Goal: Task Accomplishment & Management: Use online tool/utility

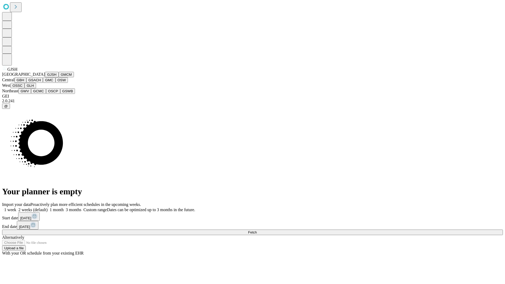
click at [45, 77] on button "GJSH" at bounding box center [52, 75] width 14 height 6
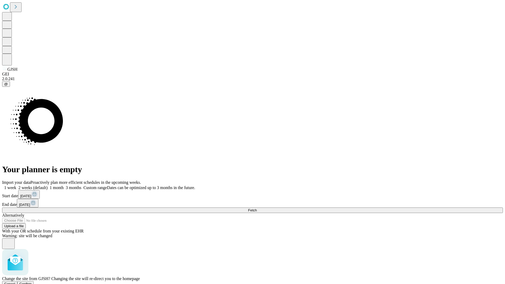
click at [32, 282] on span "Confirm" at bounding box center [25, 284] width 12 height 4
click at [64, 185] on label "1 month" at bounding box center [56, 187] width 16 height 4
click at [257, 208] on span "Fetch" at bounding box center [252, 210] width 9 height 4
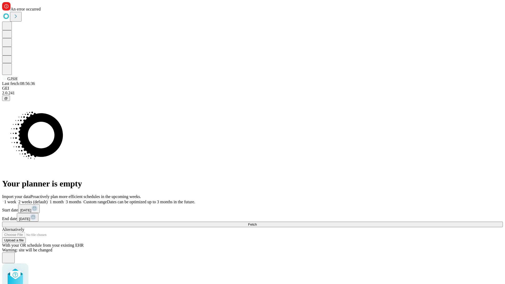
click at [64, 200] on label "1 month" at bounding box center [56, 202] width 16 height 4
click at [257, 222] on span "Fetch" at bounding box center [252, 224] width 9 height 4
click at [64, 200] on label "1 month" at bounding box center [56, 202] width 16 height 4
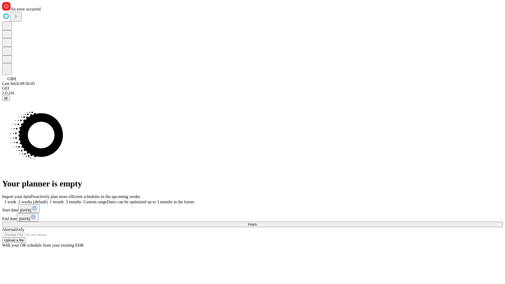
click at [257, 222] on span "Fetch" at bounding box center [252, 224] width 9 height 4
click at [64, 200] on label "1 month" at bounding box center [56, 202] width 16 height 4
click at [257, 222] on span "Fetch" at bounding box center [252, 224] width 9 height 4
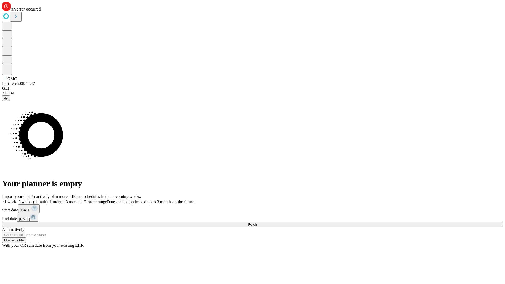
click at [64, 200] on label "1 month" at bounding box center [56, 202] width 16 height 4
click at [257, 222] on span "Fetch" at bounding box center [252, 224] width 9 height 4
click at [64, 200] on label "1 month" at bounding box center [56, 202] width 16 height 4
click at [257, 222] on span "Fetch" at bounding box center [252, 224] width 9 height 4
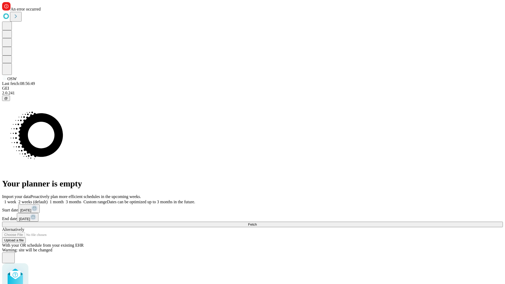
click at [64, 200] on label "1 month" at bounding box center [56, 202] width 16 height 4
click at [257, 222] on span "Fetch" at bounding box center [252, 224] width 9 height 4
click at [64, 200] on label "1 month" at bounding box center [56, 202] width 16 height 4
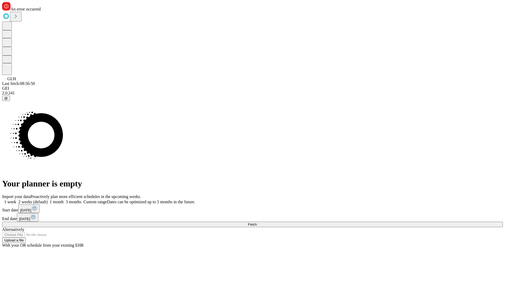
click at [257, 222] on span "Fetch" at bounding box center [252, 224] width 9 height 4
click at [64, 200] on label "1 month" at bounding box center [56, 202] width 16 height 4
click at [257, 222] on span "Fetch" at bounding box center [252, 224] width 9 height 4
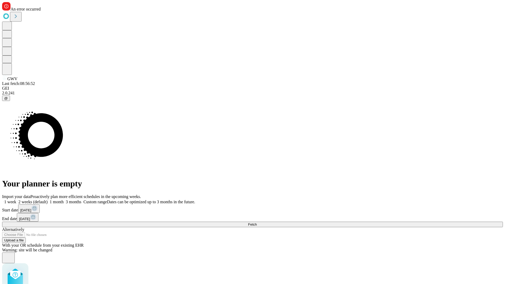
click at [64, 200] on label "1 month" at bounding box center [56, 202] width 16 height 4
click at [257, 222] on span "Fetch" at bounding box center [252, 224] width 9 height 4
click at [64, 200] on label "1 month" at bounding box center [56, 202] width 16 height 4
click at [257, 222] on span "Fetch" at bounding box center [252, 224] width 9 height 4
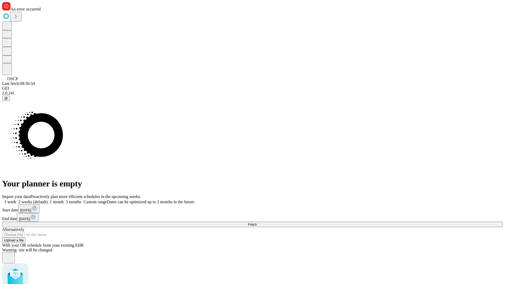
click at [64, 200] on label "1 month" at bounding box center [56, 202] width 16 height 4
click at [257, 222] on span "Fetch" at bounding box center [252, 224] width 9 height 4
